Goal: Information Seeking & Learning: Learn about a topic

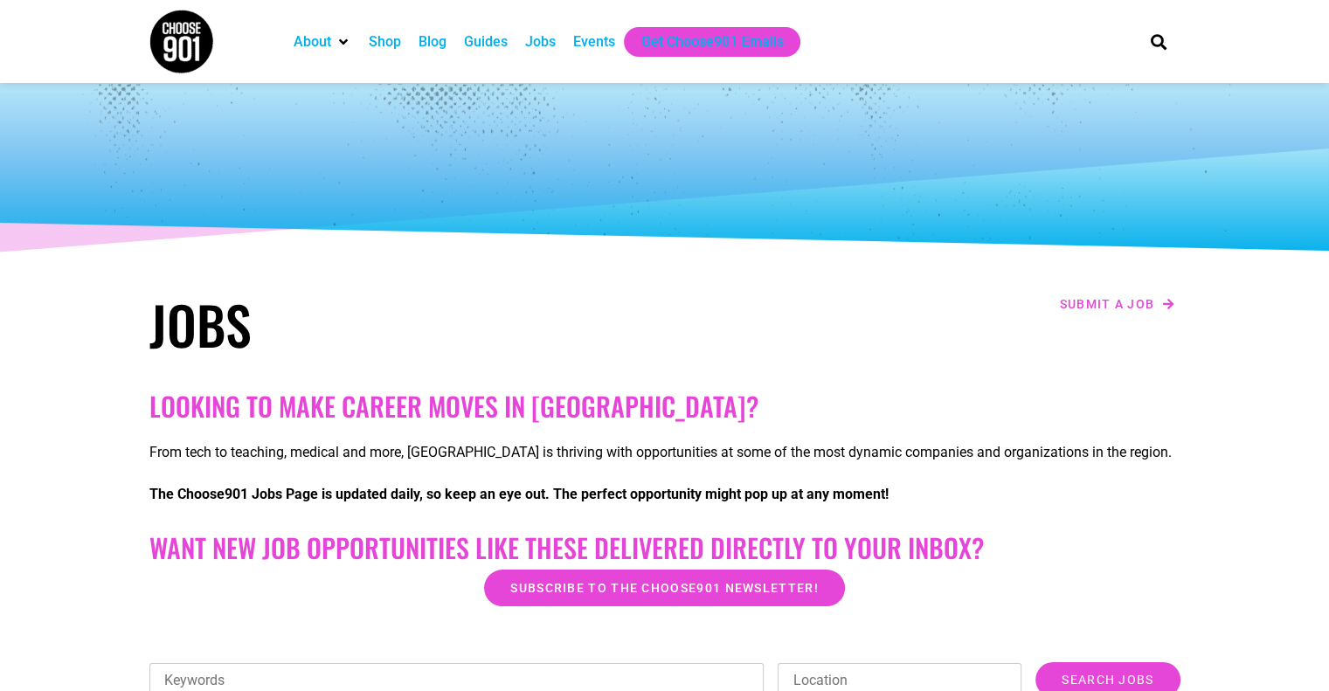
click at [177, 33] on img at bounding box center [182, 42] width 66 height 66
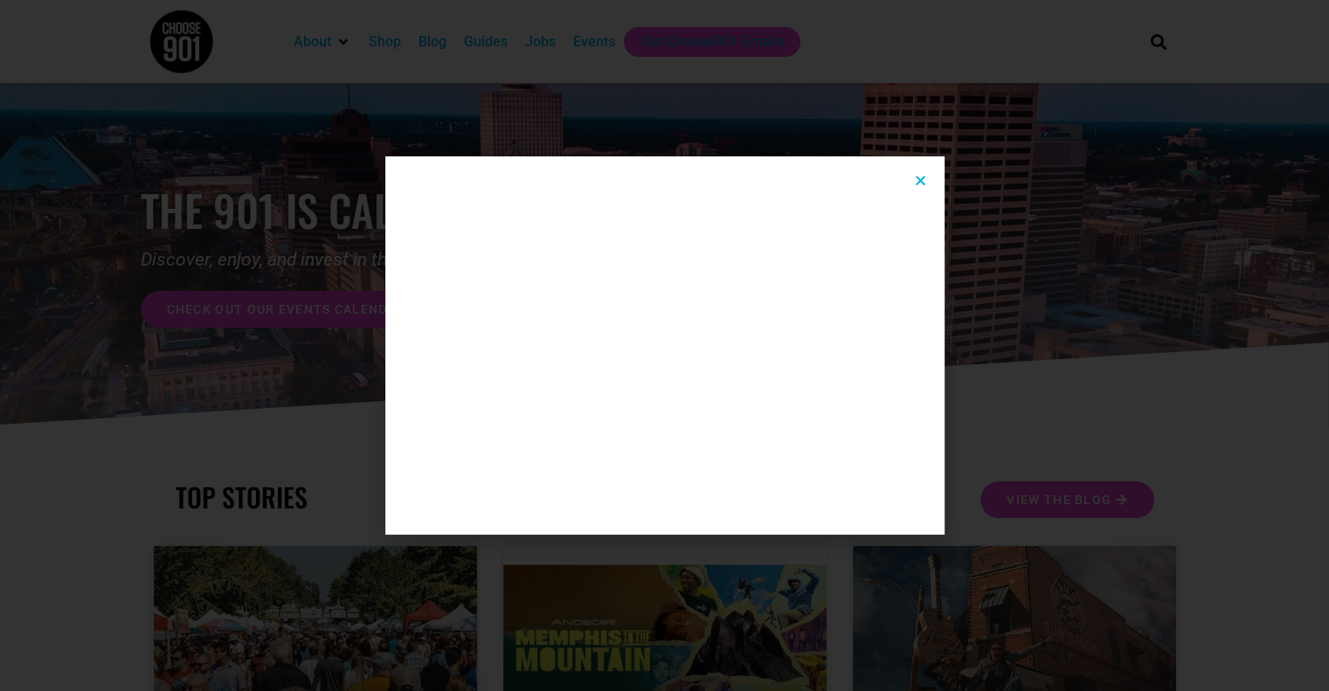
click at [552, 41] on div at bounding box center [664, 345] width 1329 height 691
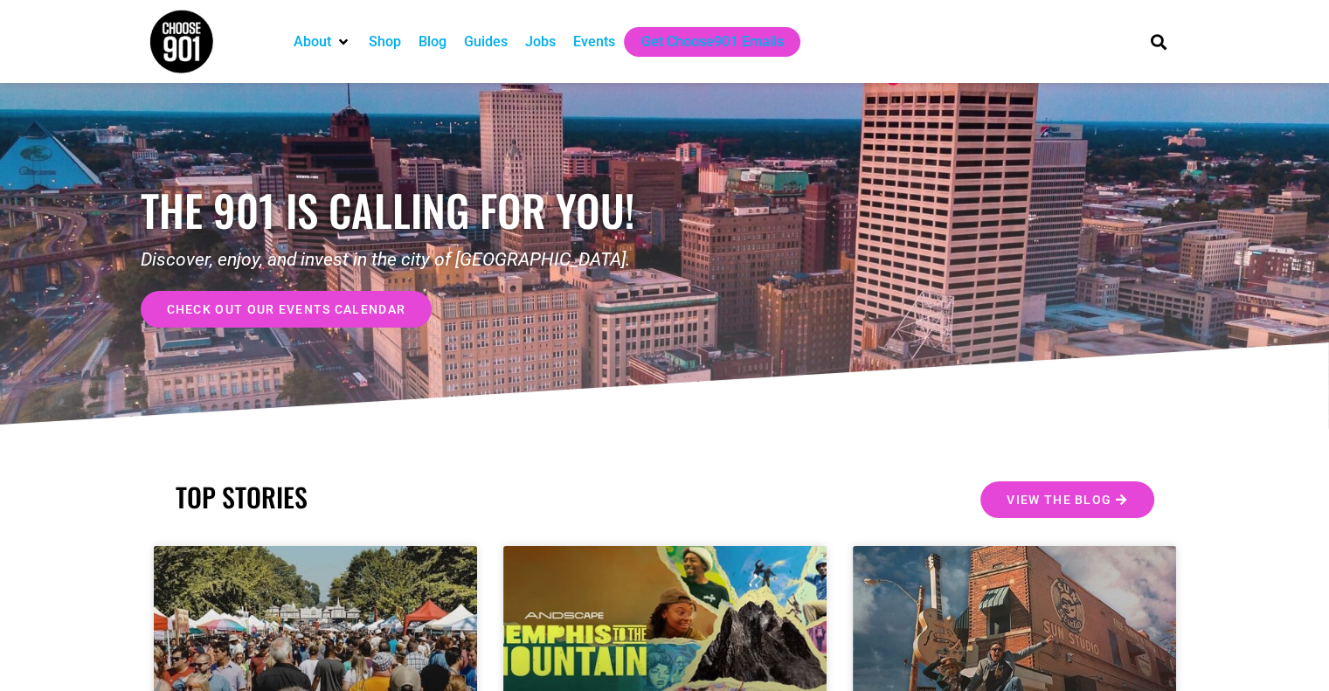
click at [542, 38] on div "Jobs" at bounding box center [540, 41] width 31 height 21
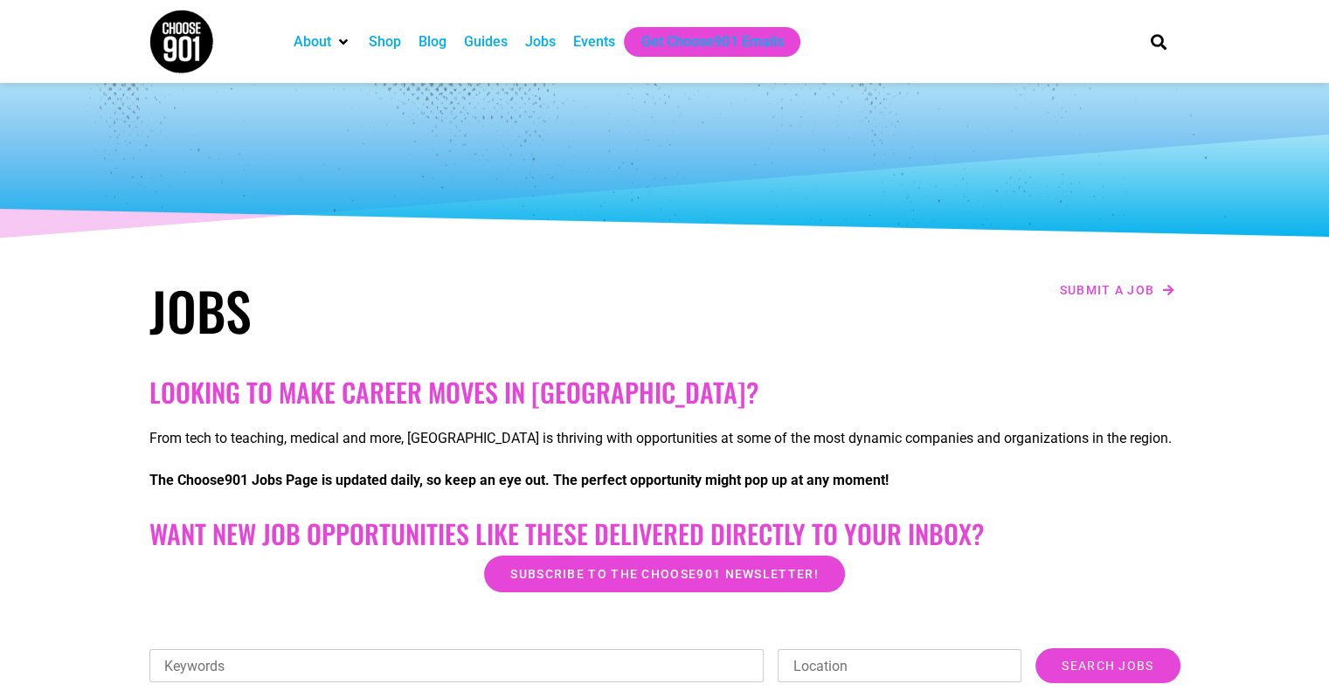
scroll to position [437, 0]
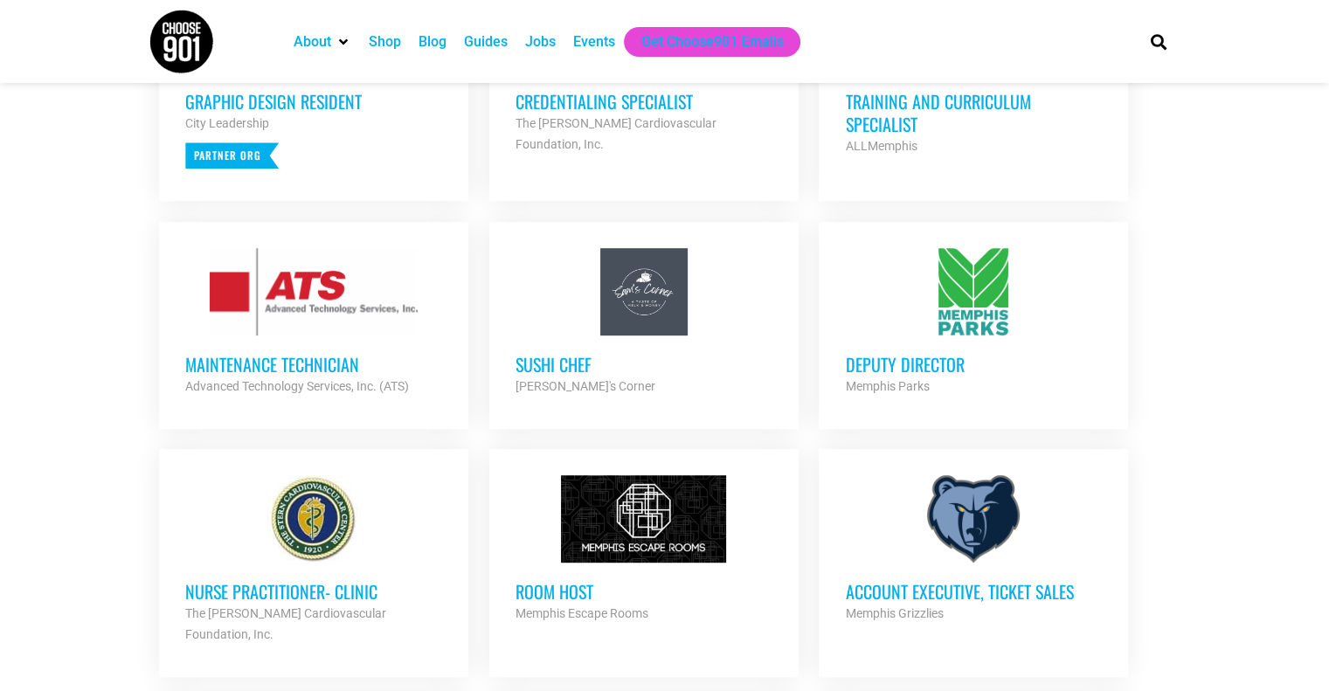
scroll to position [874, 0]
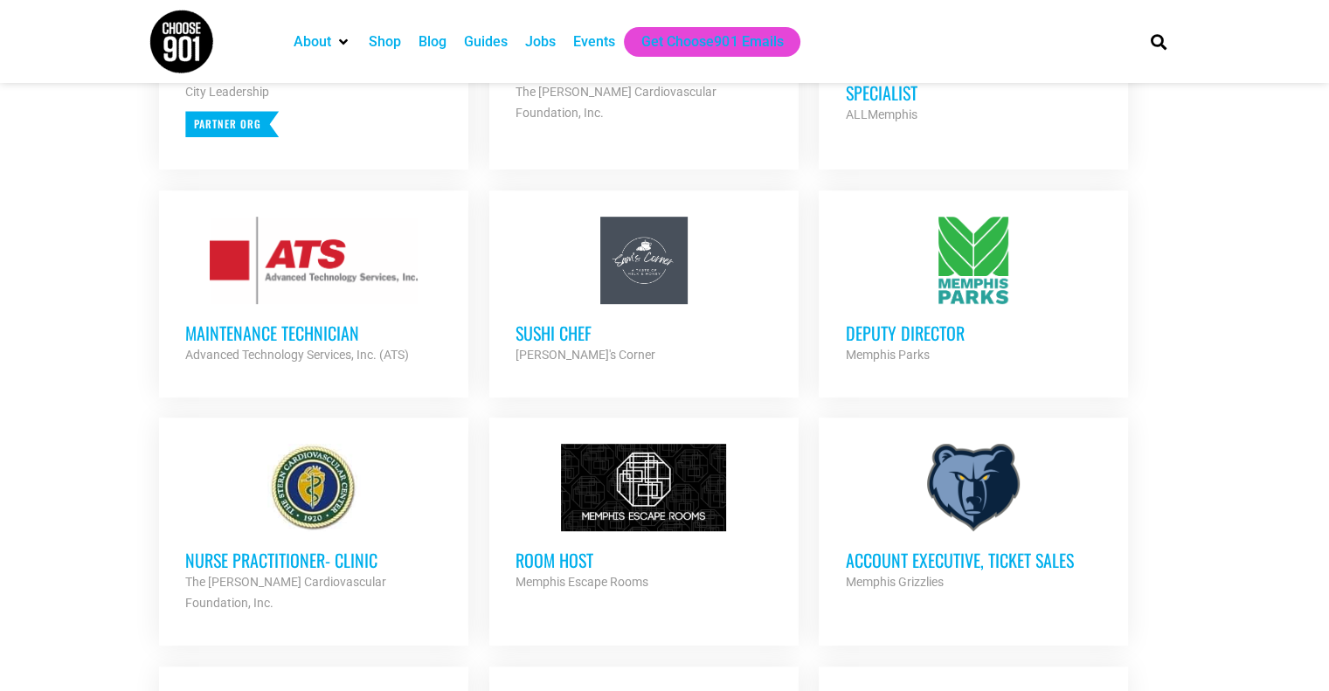
click at [894, 282] on div at bounding box center [973, 260] width 257 height 87
click at [937, 322] on h3 "Deputy Director" at bounding box center [973, 333] width 257 height 23
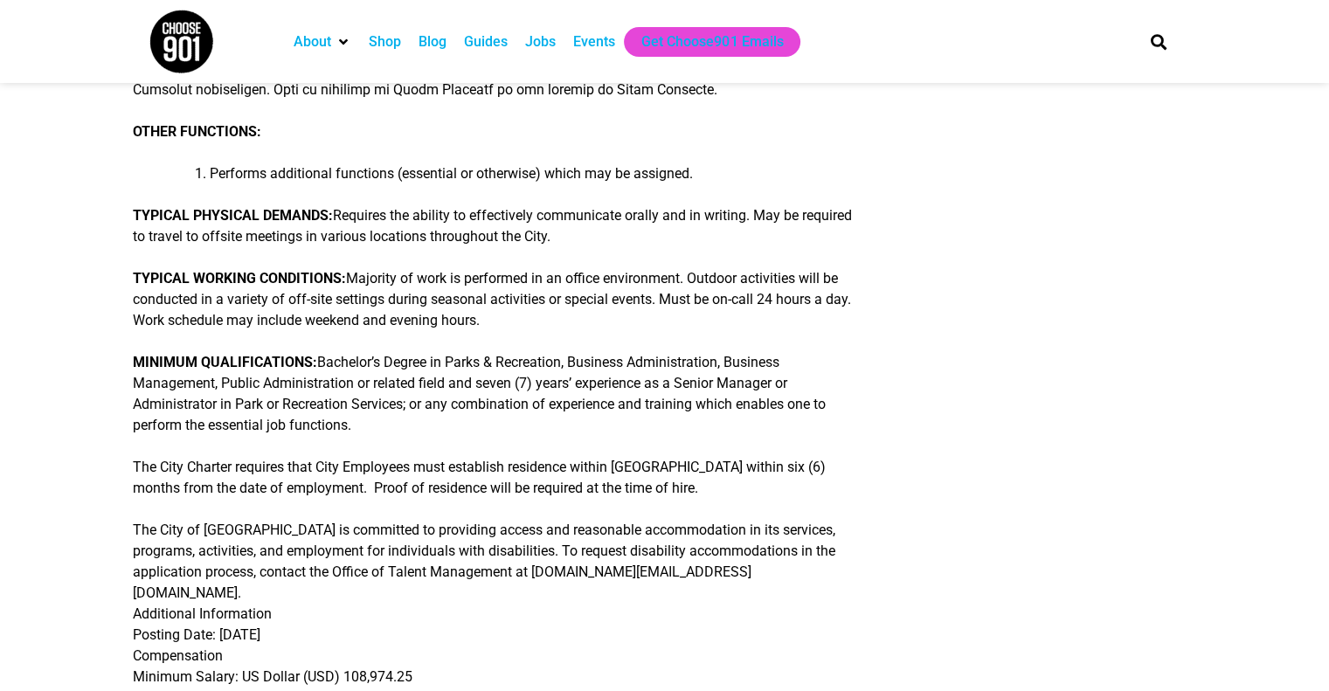
scroll to position [699, 0]
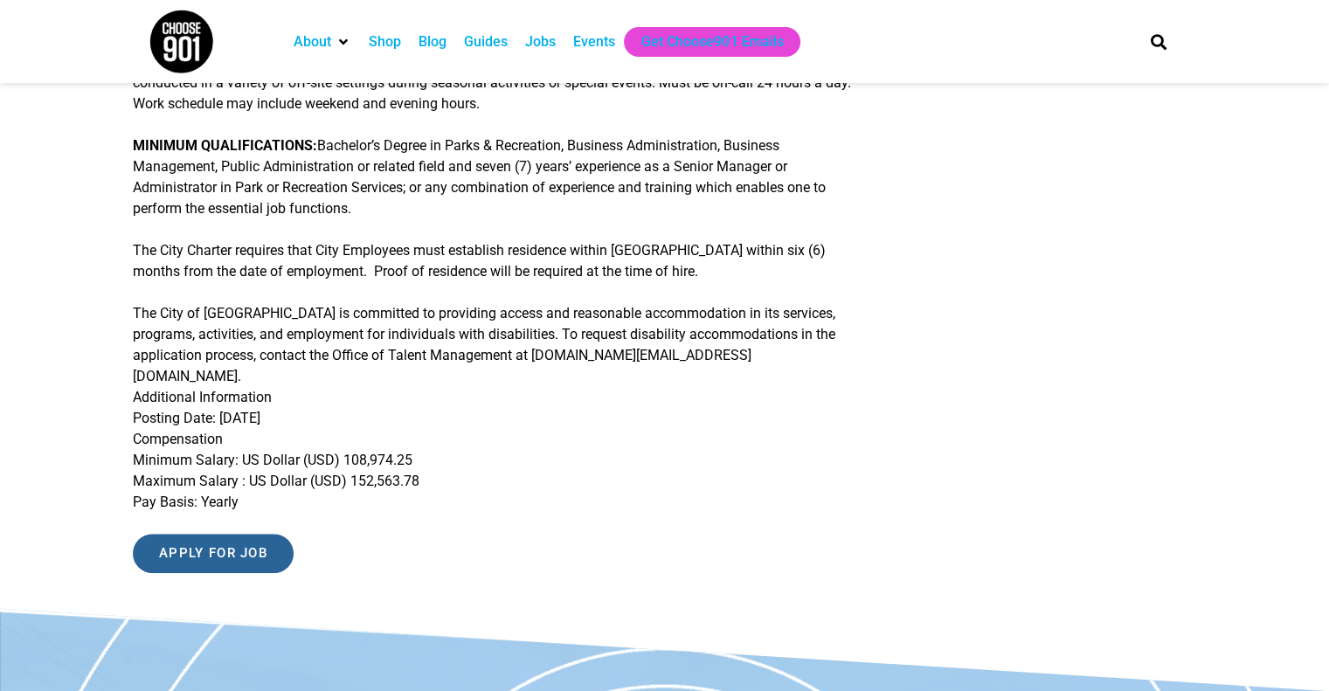
click at [197, 534] on input "Apply for job" at bounding box center [213, 553] width 161 height 39
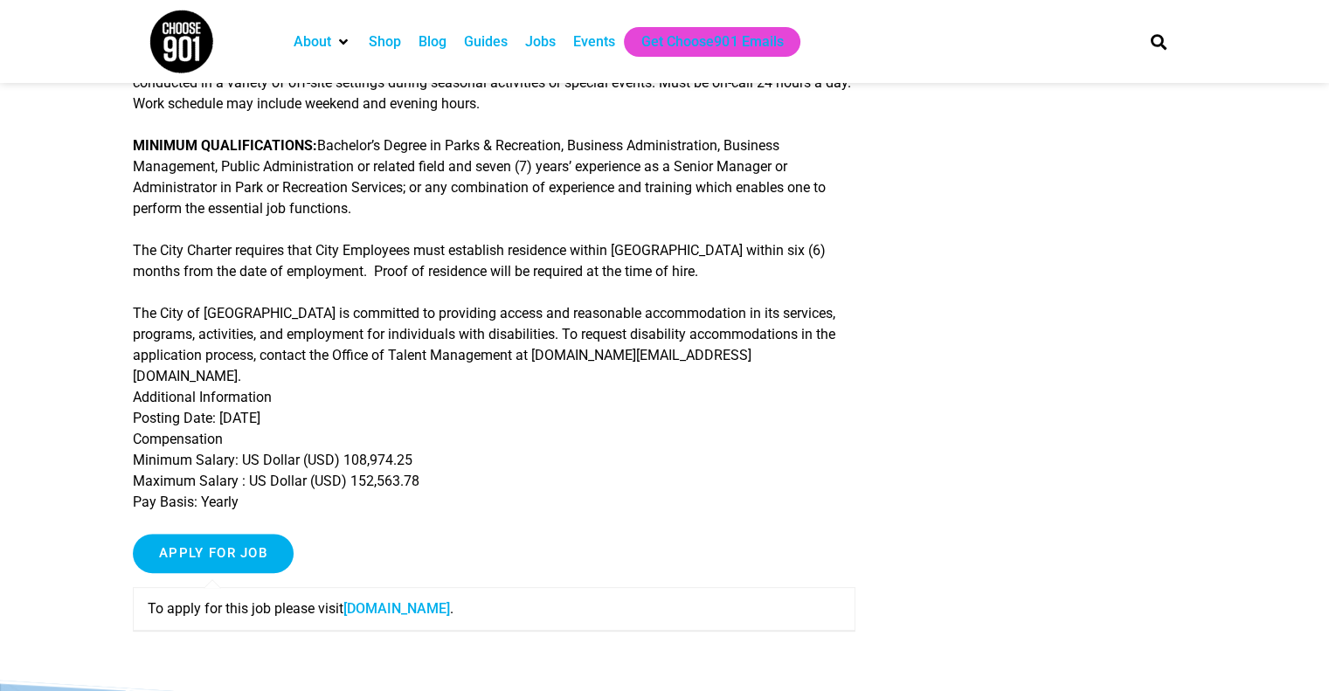
click at [404, 600] on link "[DOMAIN_NAME]" at bounding box center [397, 608] width 107 height 17
